Goal: Information Seeking & Learning: Learn about a topic

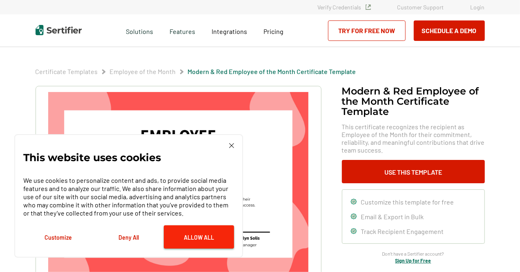
click at [187, 236] on button "Allow All" at bounding box center [199, 236] width 70 height 23
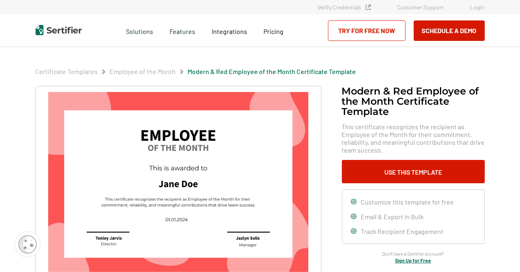
drag, startPoint x: 188, startPoint y: 192, endPoint x: 188, endPoint y: 186, distance: 6.5
click at [188, 192] on img at bounding box center [178, 184] width 260 height 184
click at [185, 182] on img at bounding box center [178, 184] width 260 height 184
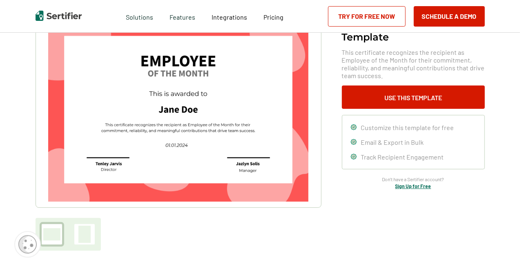
scroll to position [123, 0]
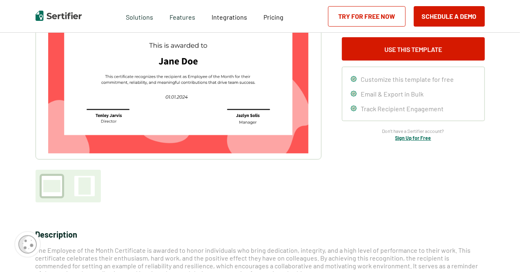
click at [90, 182] on div at bounding box center [84, 185] width 12 height 17
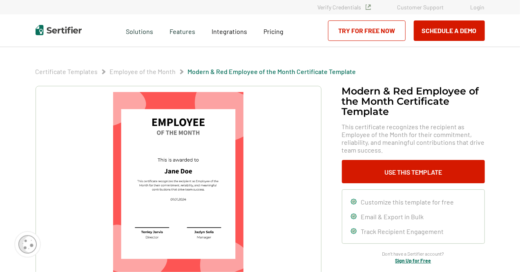
scroll to position [82, 0]
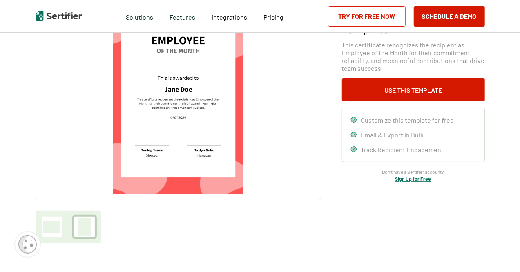
click at [51, 228] on div at bounding box center [51, 227] width 17 height 12
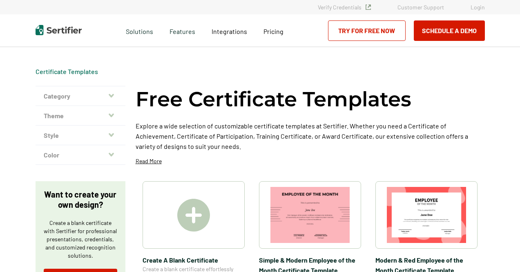
scroll to position [41, 0]
